Goal: Task Accomplishment & Management: Use online tool/utility

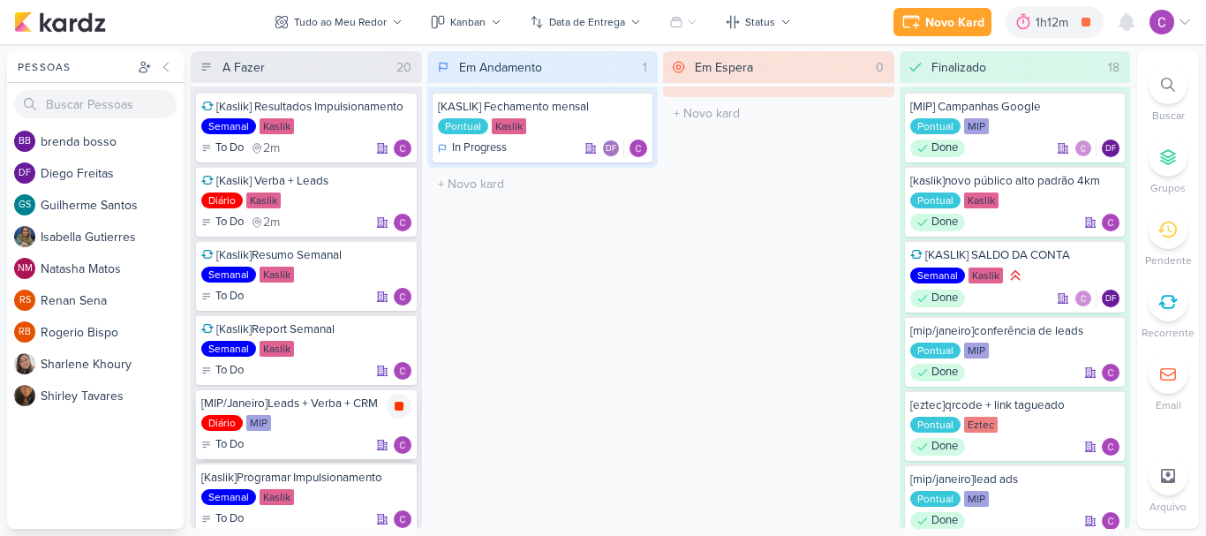
click at [400, 406] on icon at bounding box center [398, 406] width 9 height 9
click at [1061, 21] on div "1h12m" at bounding box center [1079, 22] width 38 height 19
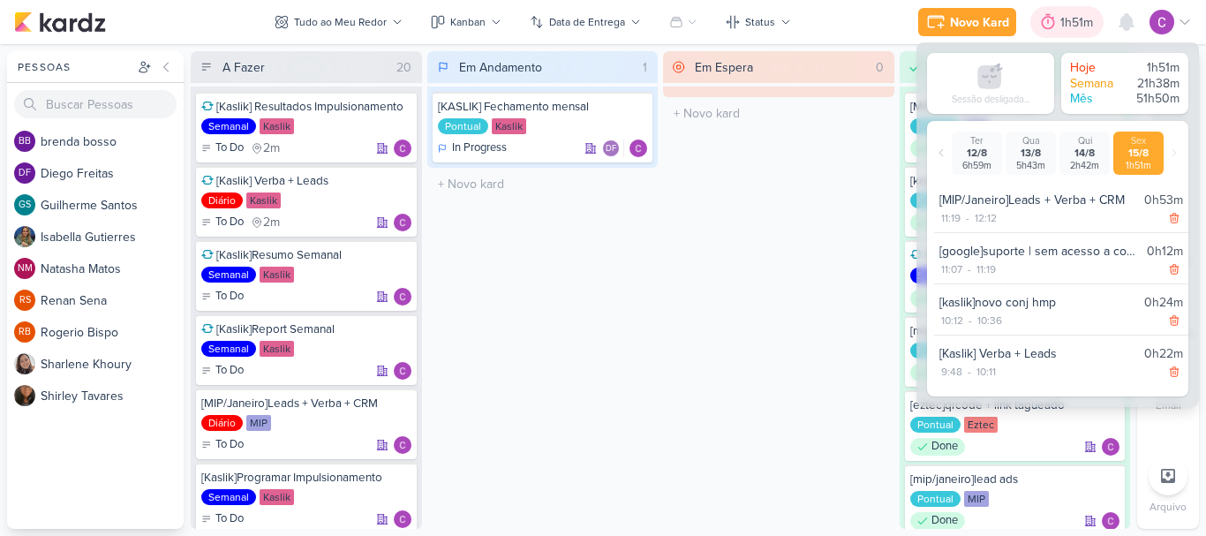
click at [1061, 21] on div "1h51m" at bounding box center [1079, 22] width 38 height 19
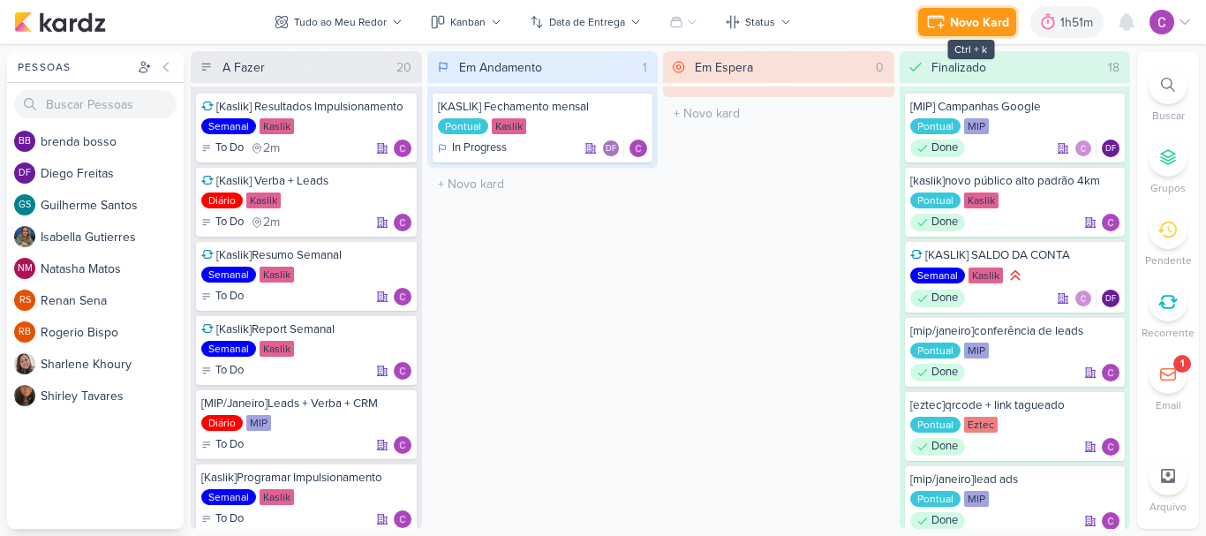
click at [969, 23] on div "Novo Kard" at bounding box center [979, 22] width 59 height 19
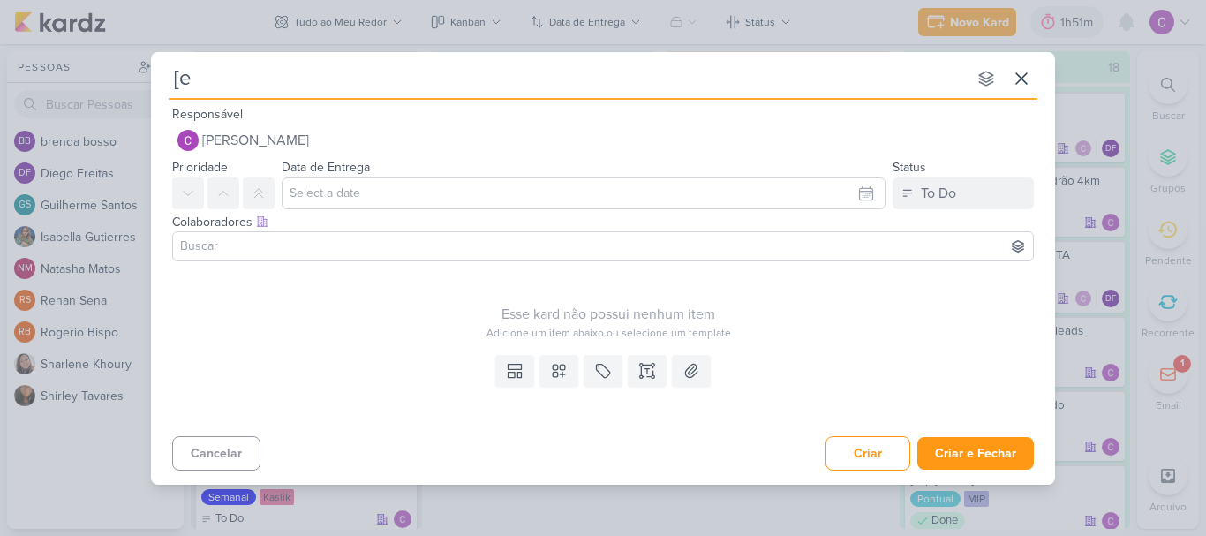
type input "[ez"
type input "[eztec"
type input "[eztec]a"
type input "[eztec]alte"
type input "[eztec]alteraç"
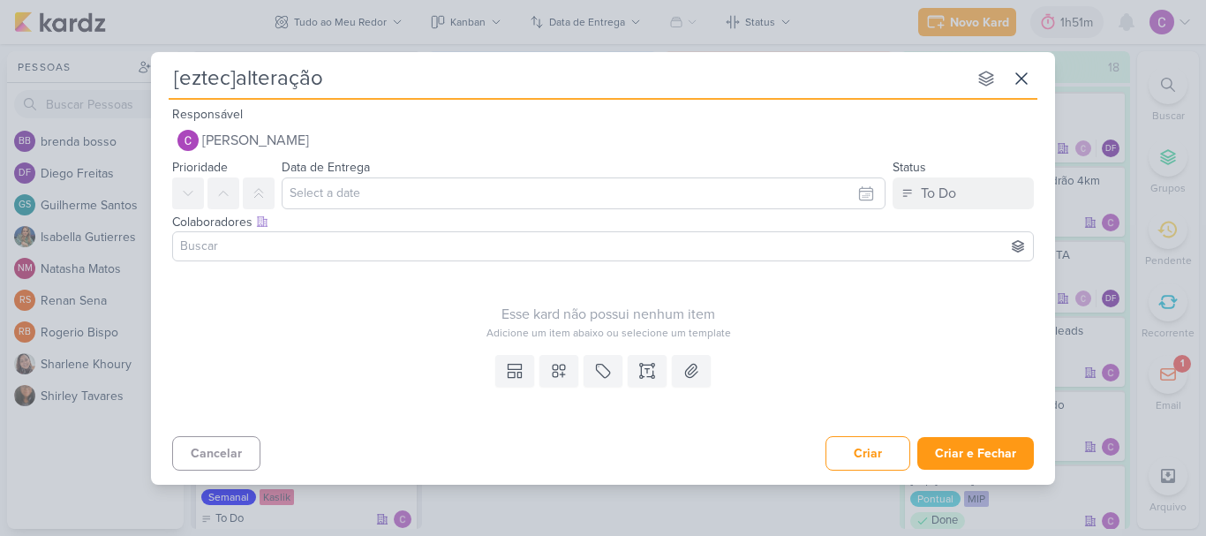
type input "[eztec]alteração"
type input "[eztec]alteração dest"
type input "[eztec]alteração desti"
type input "[eztec]alteração destino"
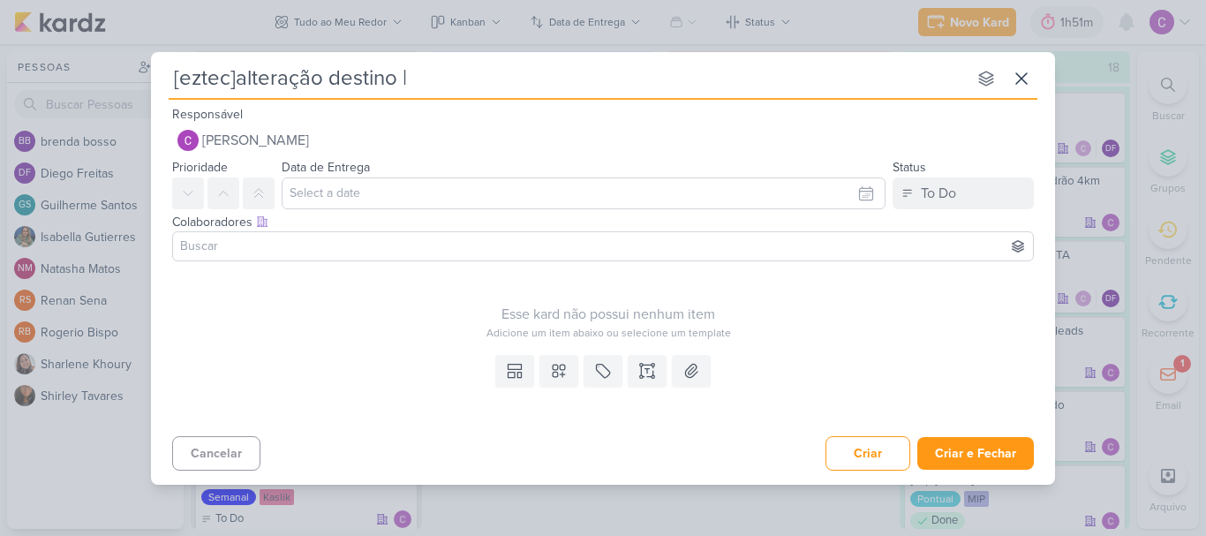
type input "[eztec]alteração destino |"
type input "[eztec]alteração destino | são cae"
type input "[eztec]alteração destino | são caetano"
click at [952, 196] on div "To Do" at bounding box center [937, 193] width 35 height 21
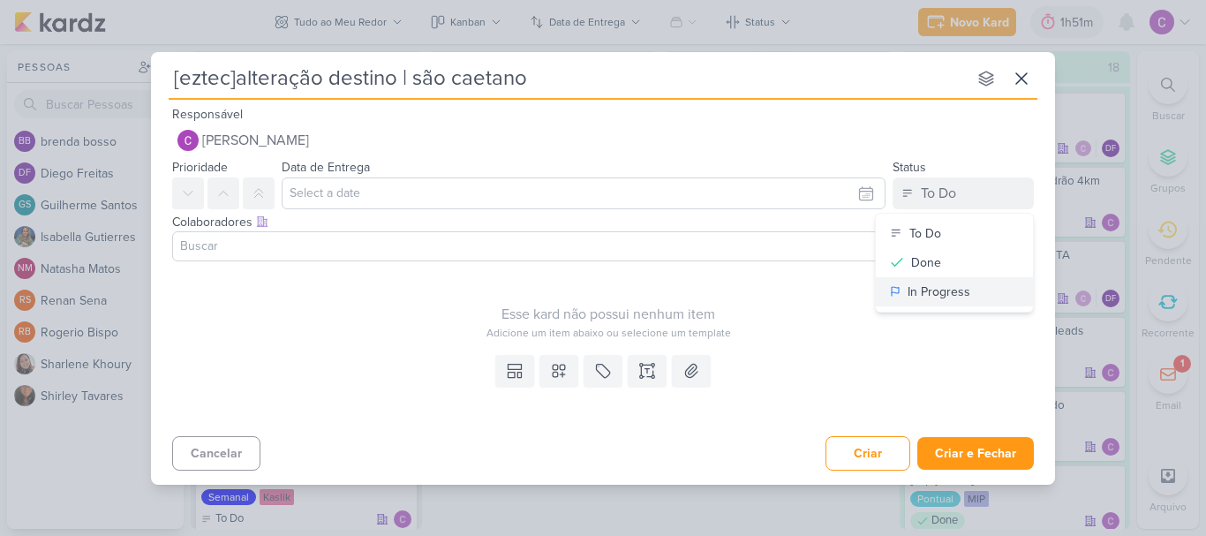
click at [934, 292] on div "In Progress" at bounding box center [938, 291] width 63 height 19
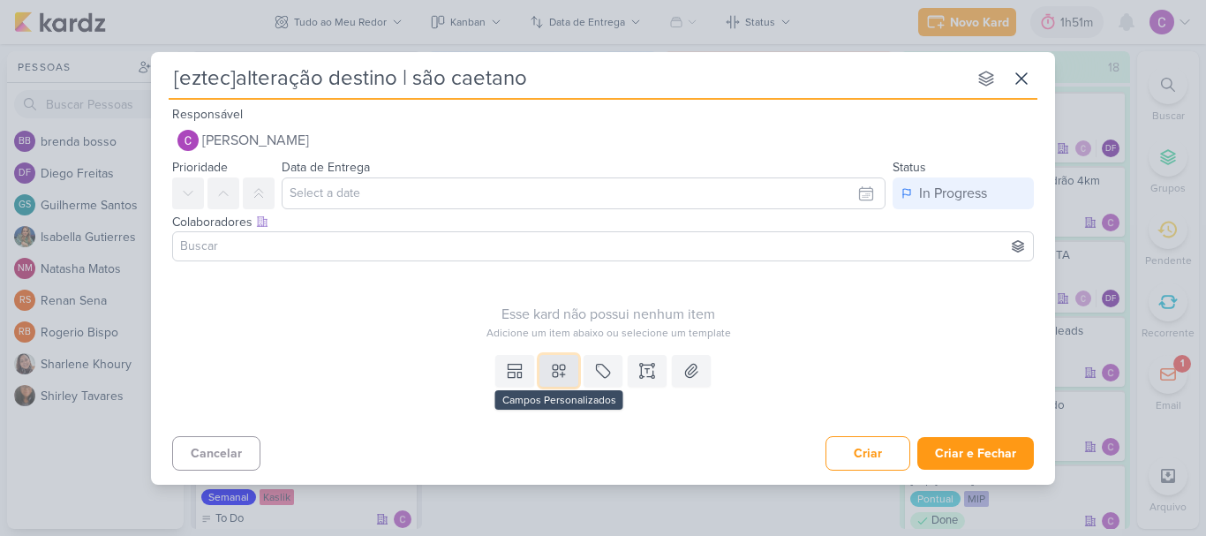
click at [560, 372] on icon at bounding box center [559, 371] width 18 height 18
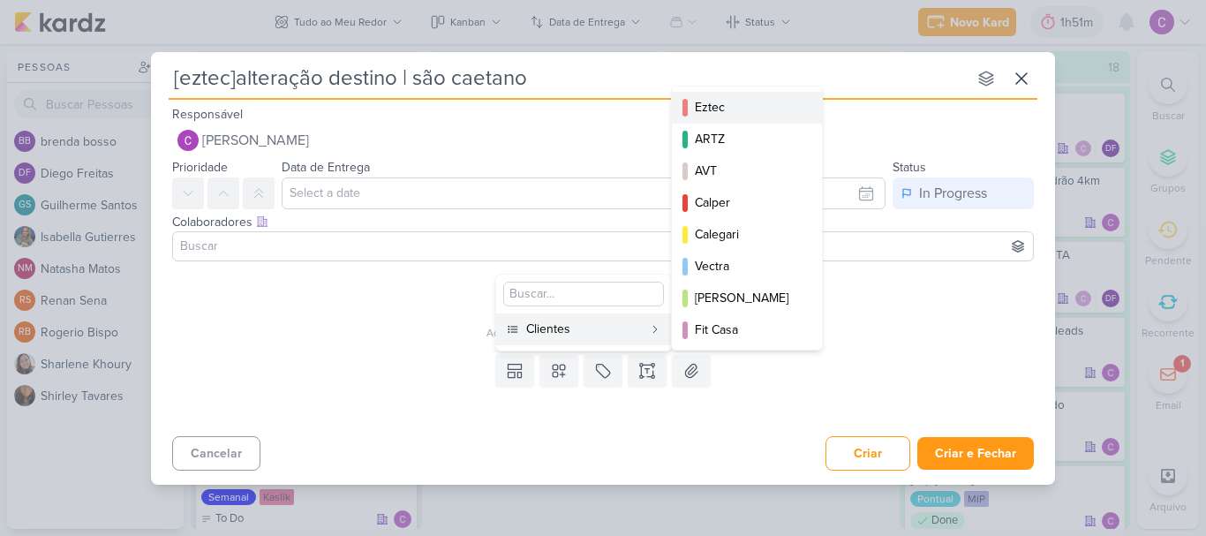
click at [745, 101] on div "Eztec" at bounding box center [748, 107] width 106 height 19
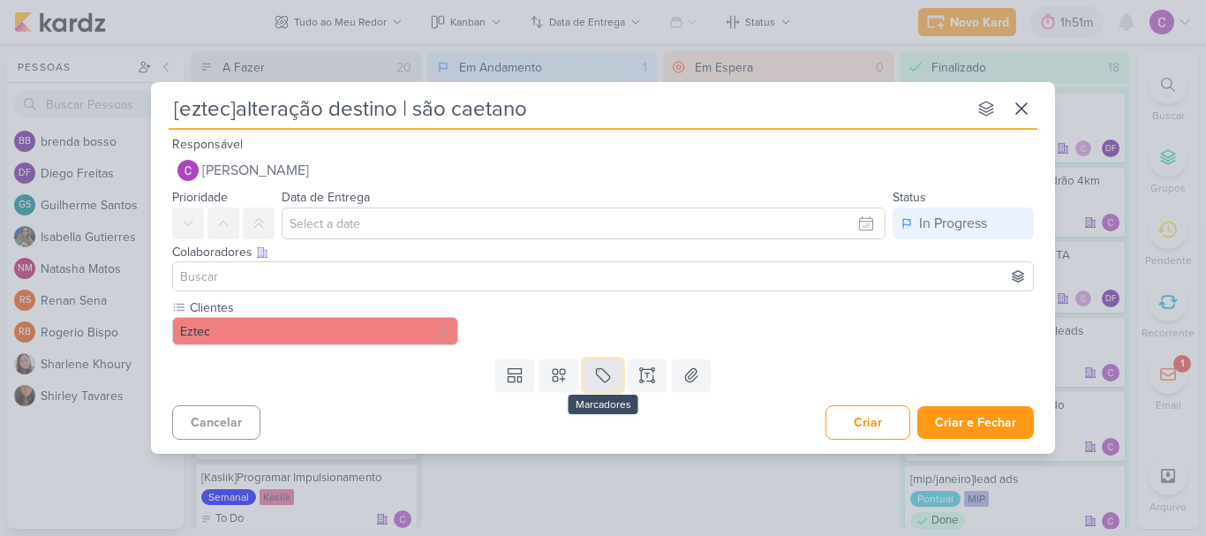
click at [610, 373] on icon at bounding box center [603, 375] width 18 height 18
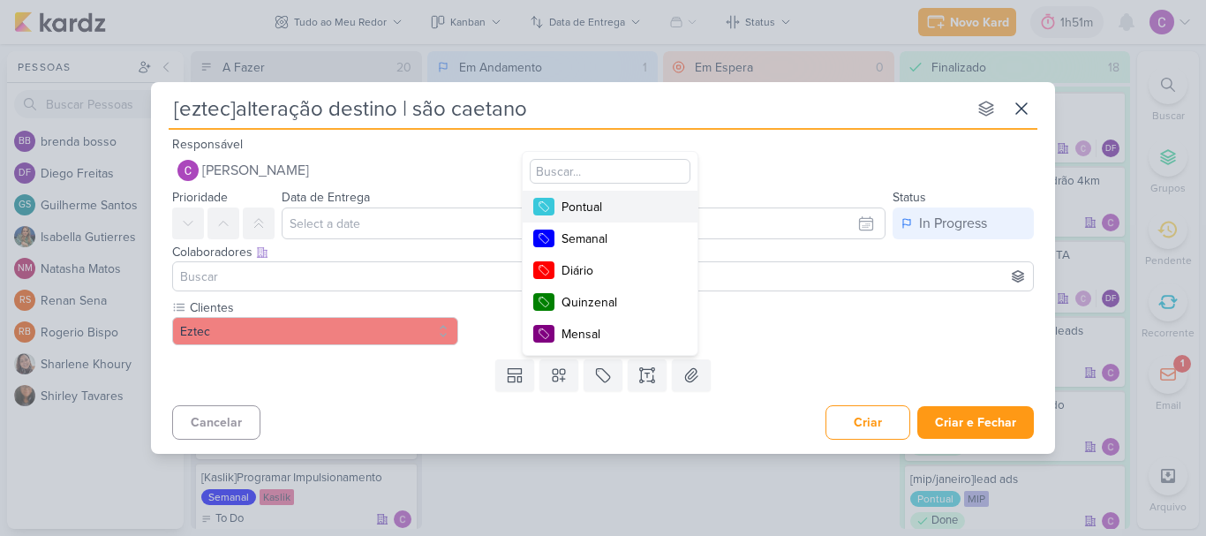
click at [618, 208] on div "Pontual" at bounding box center [618, 207] width 115 height 19
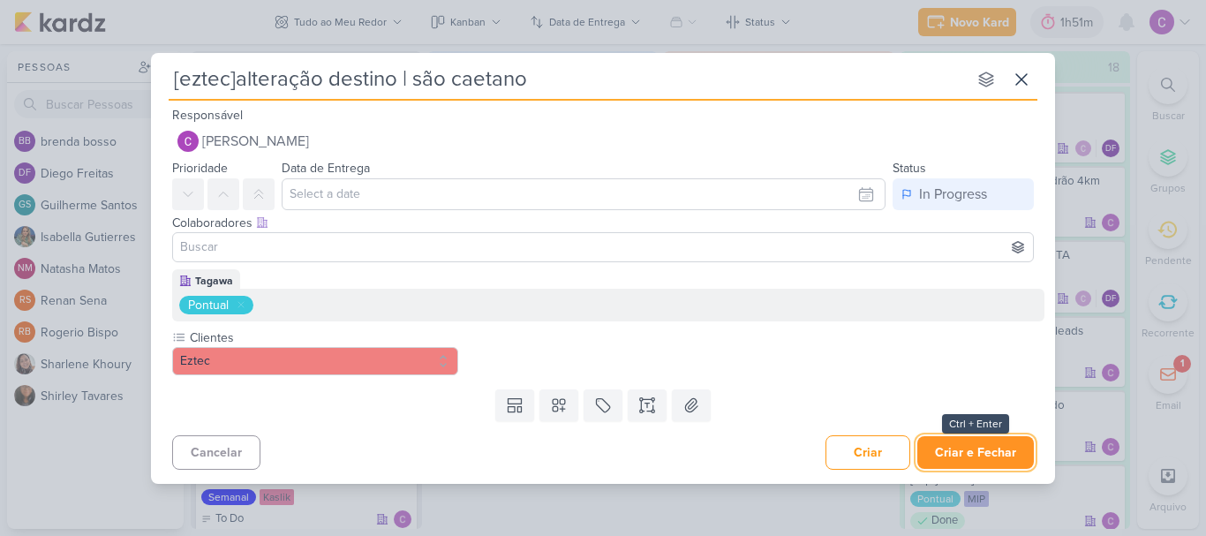
click at [996, 451] on button "Criar e Fechar" at bounding box center [975, 452] width 116 height 33
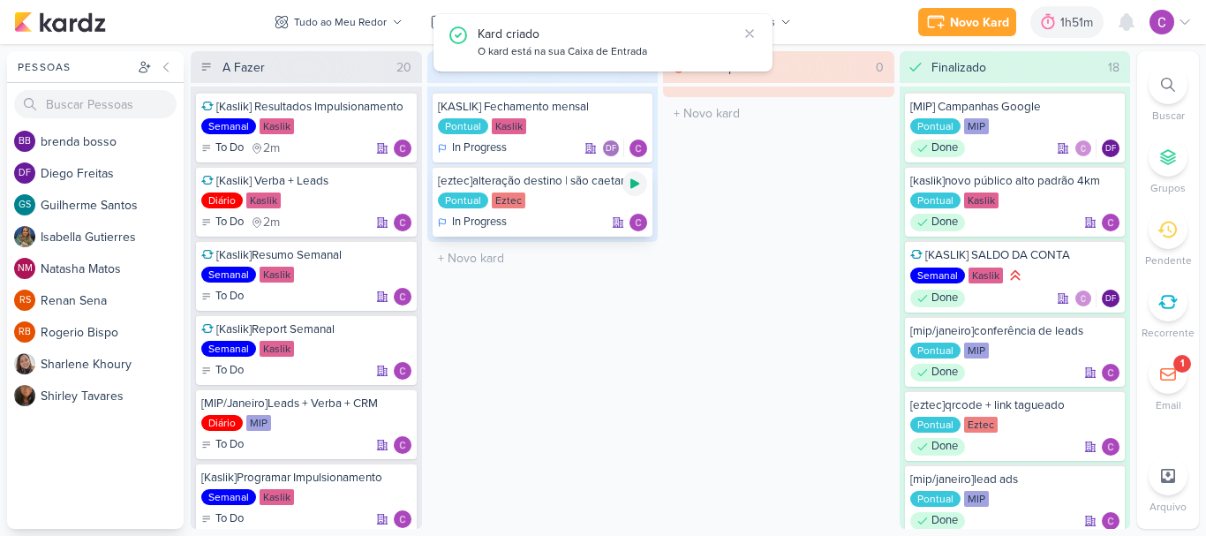
click at [637, 182] on icon at bounding box center [634, 184] width 14 height 14
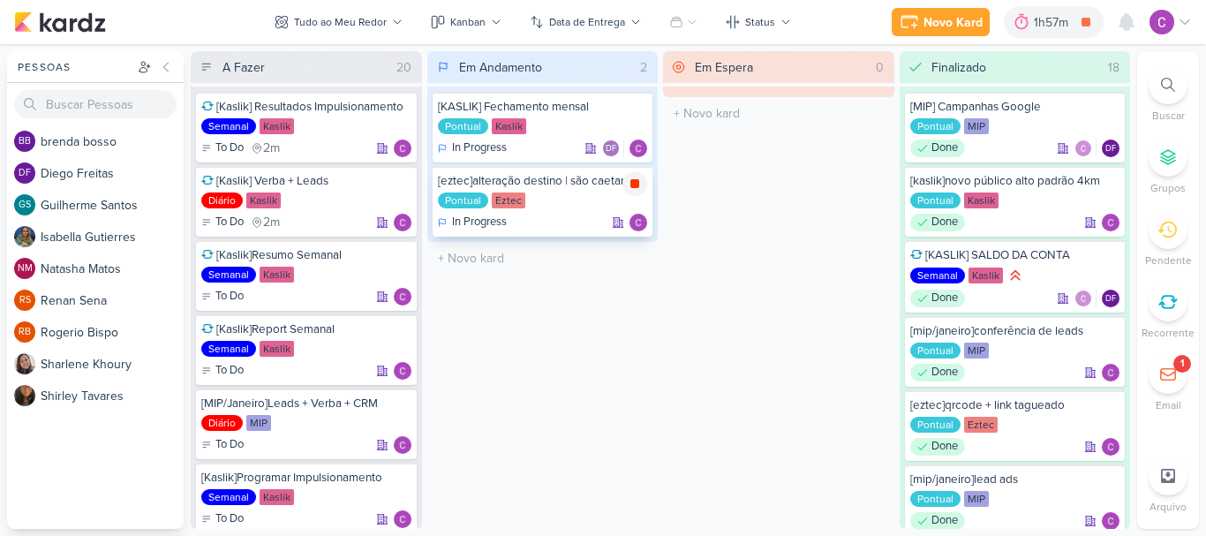
click at [637, 184] on icon at bounding box center [634, 183] width 9 height 9
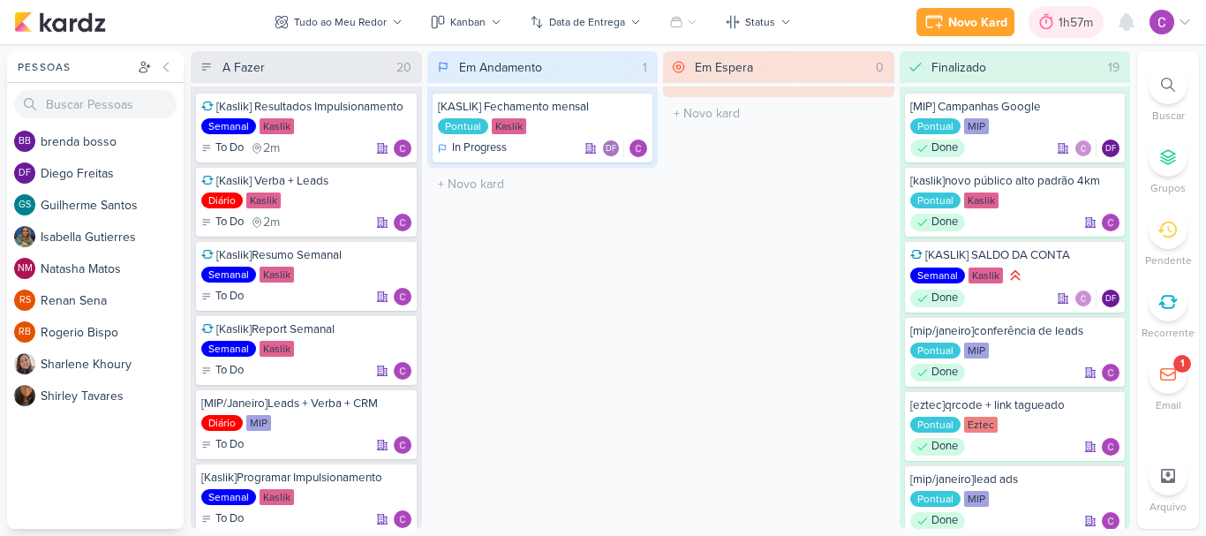
click at [1056, 24] on div at bounding box center [1045, 22] width 25 height 28
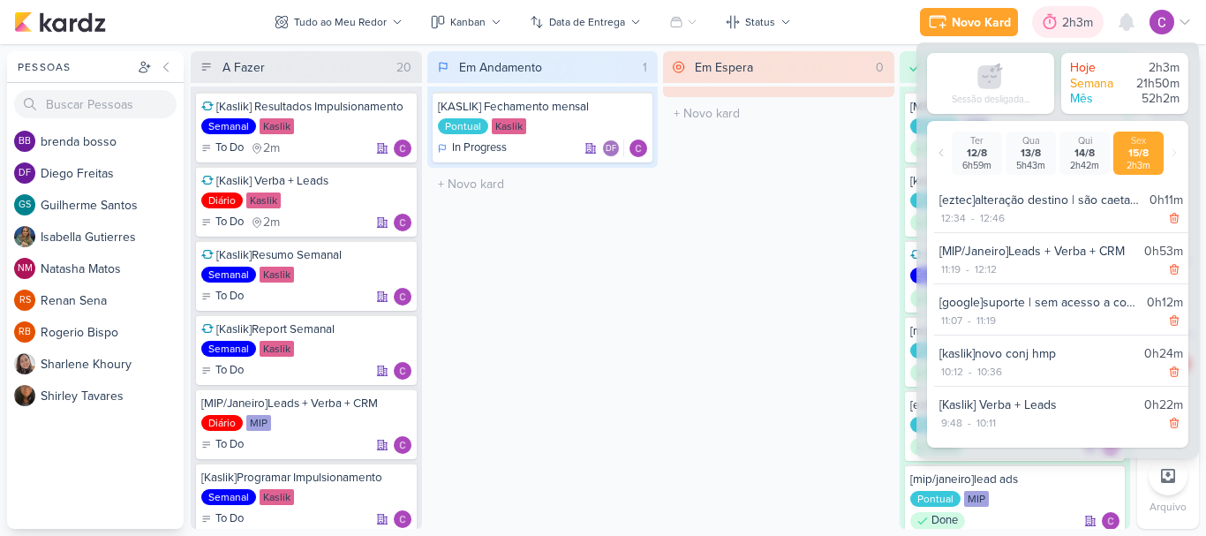
click at [1056, 24] on icon at bounding box center [1050, 22] width 18 height 18
